Goal: Find specific page/section: Find specific page/section

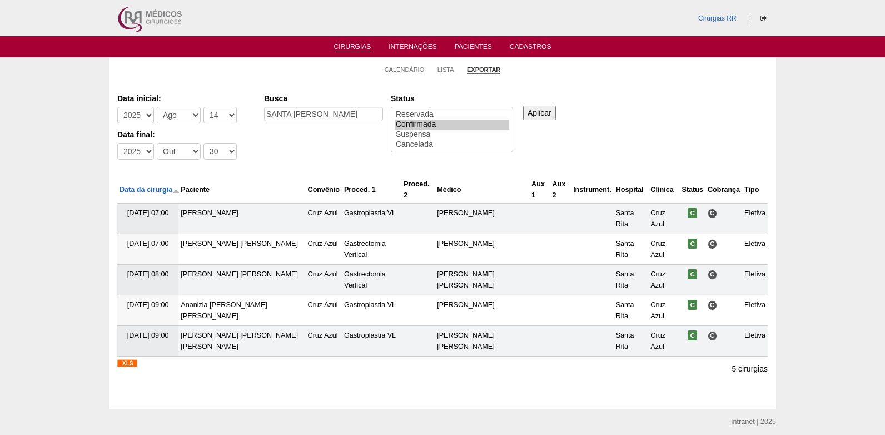
click at [354, 47] on link "Cirurgias" at bounding box center [352, 47] width 37 height 9
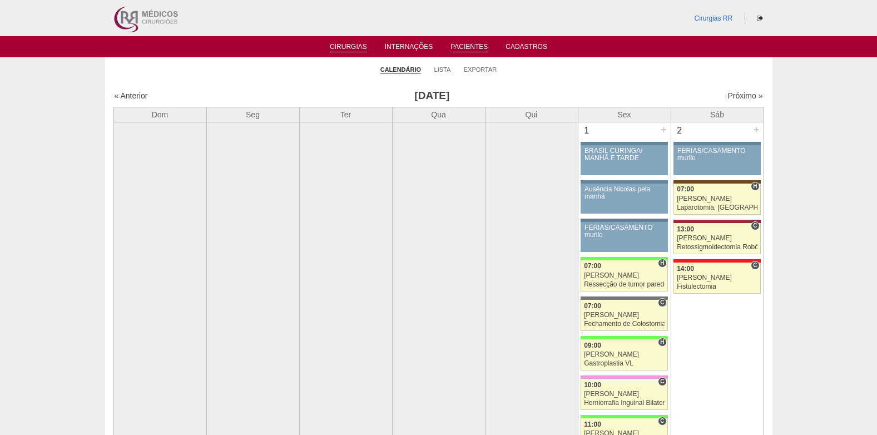
click at [465, 44] on link "Pacientes" at bounding box center [469, 47] width 37 height 9
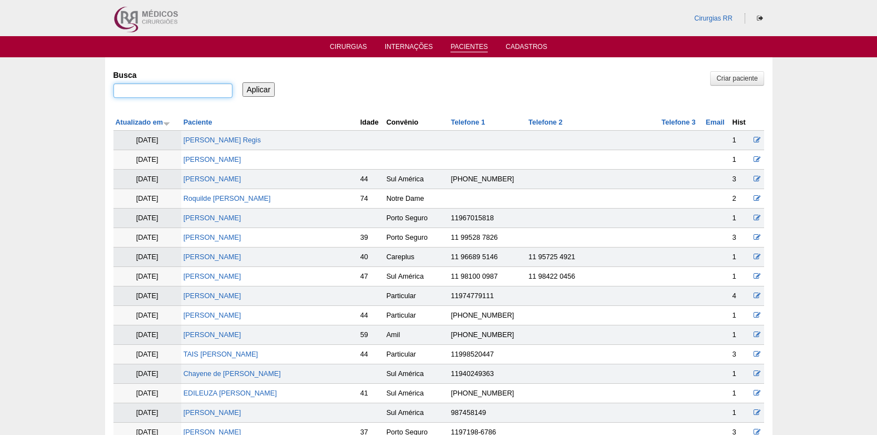
click at [186, 88] on input "Busca" at bounding box center [172, 90] width 119 height 14
paste input "[PERSON_NAME]"
type input "[PERSON_NAME]"
click at [252, 93] on input "Aplicar" at bounding box center [259, 89] width 33 height 14
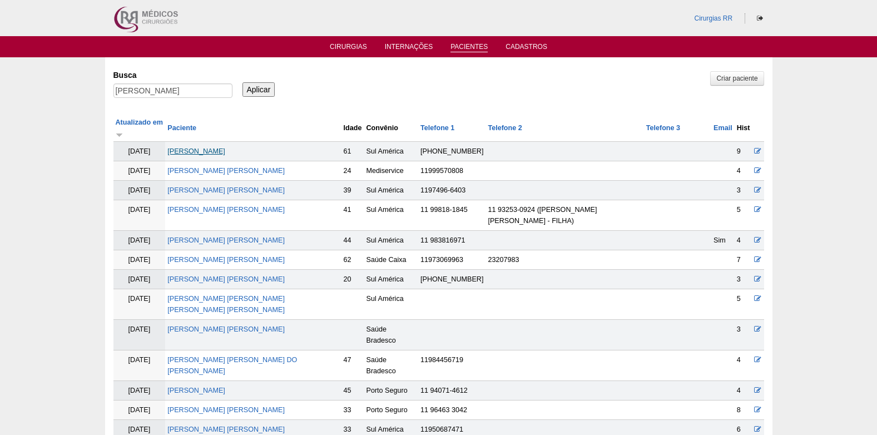
click at [222, 147] on link "Ana Esther Henriquez" at bounding box center [196, 151] width 58 height 8
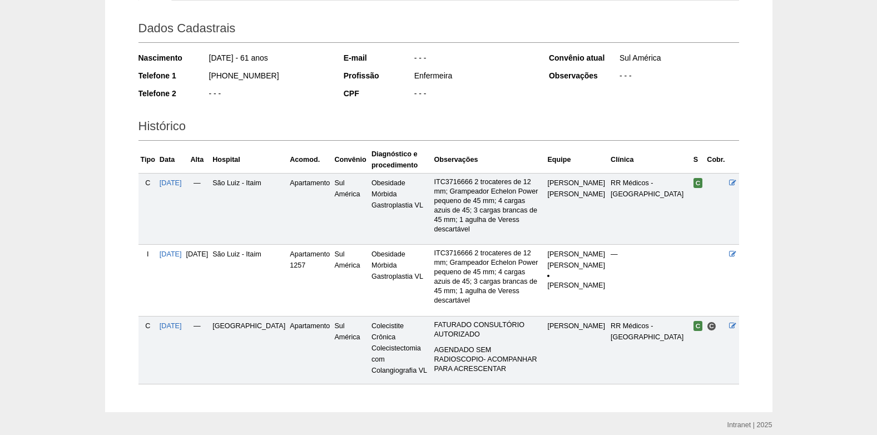
scroll to position [169, 0]
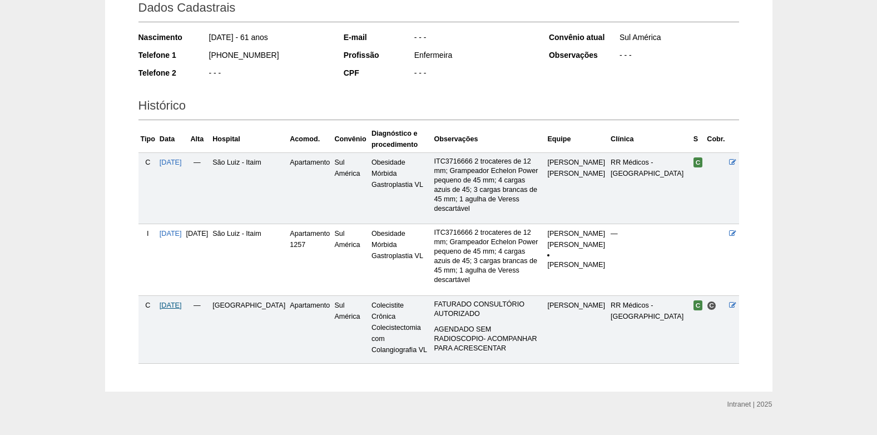
click at [182, 301] on span "03/09/2025" at bounding box center [171, 305] width 22 height 8
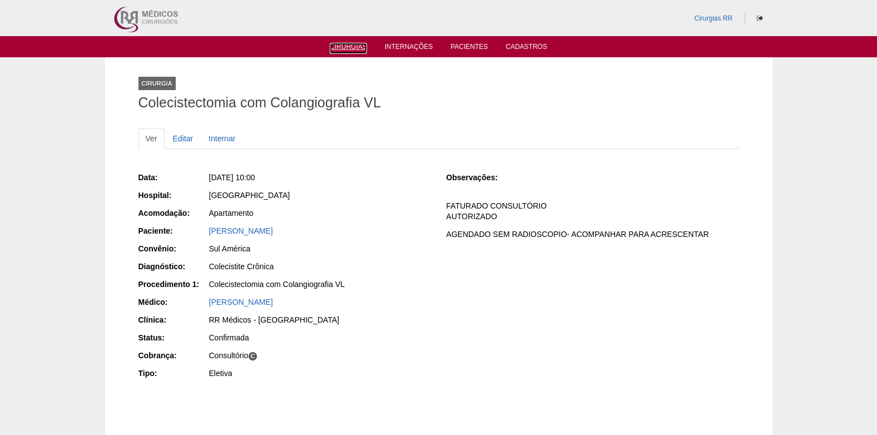
click at [348, 53] on link "Cirurgias" at bounding box center [348, 48] width 37 height 11
